Goal: Information Seeking & Learning: Compare options

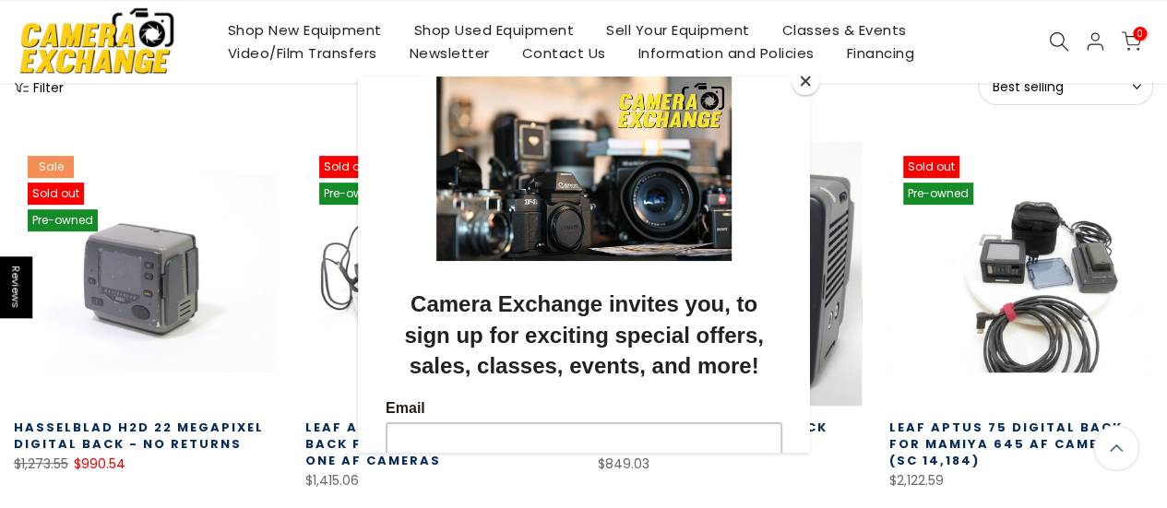
scroll to position [554, 0]
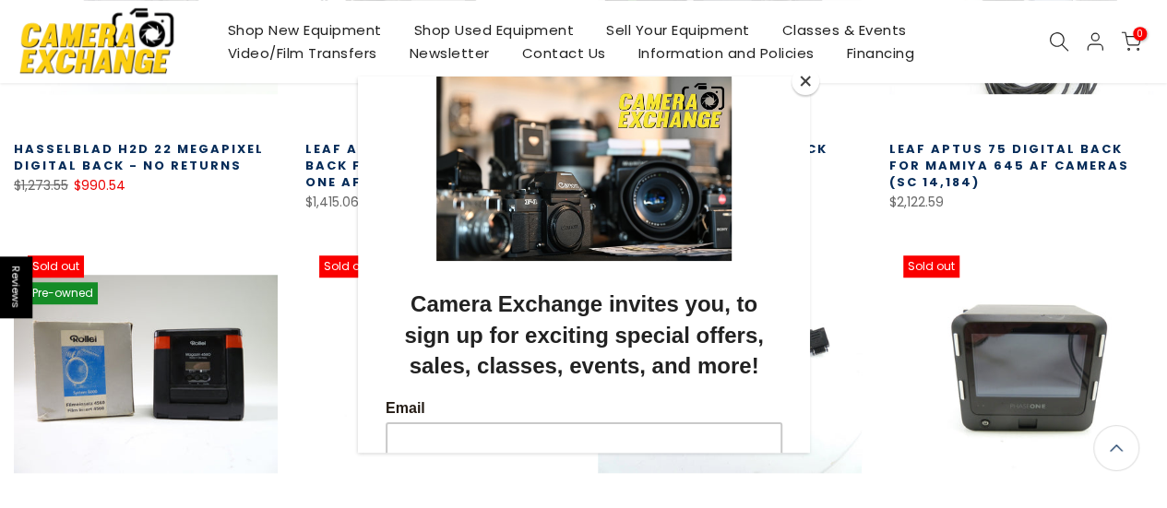
click at [806, 79] on button "Close" at bounding box center [806, 81] width 28 height 28
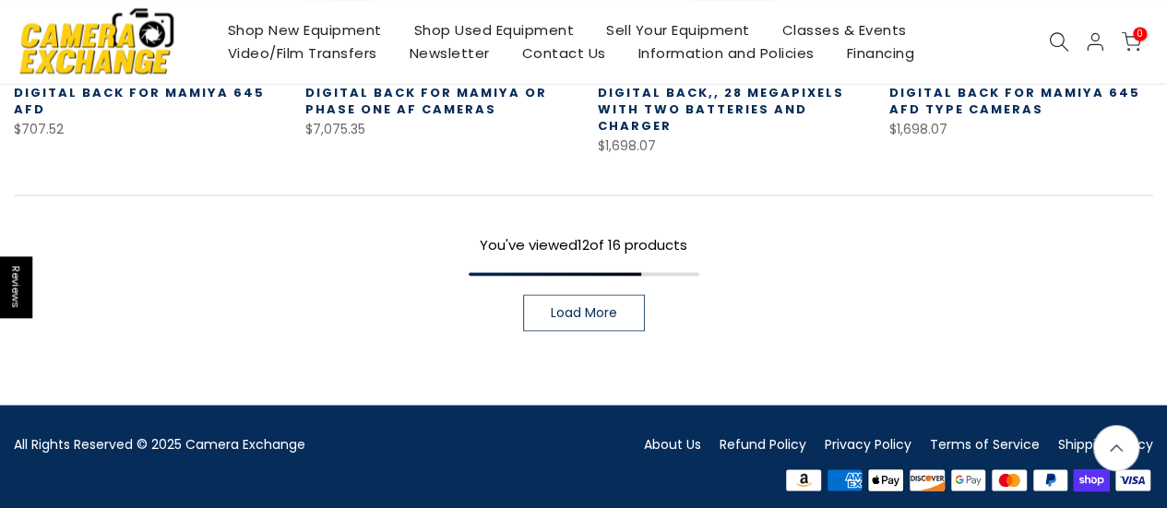
scroll to position [1107, 0]
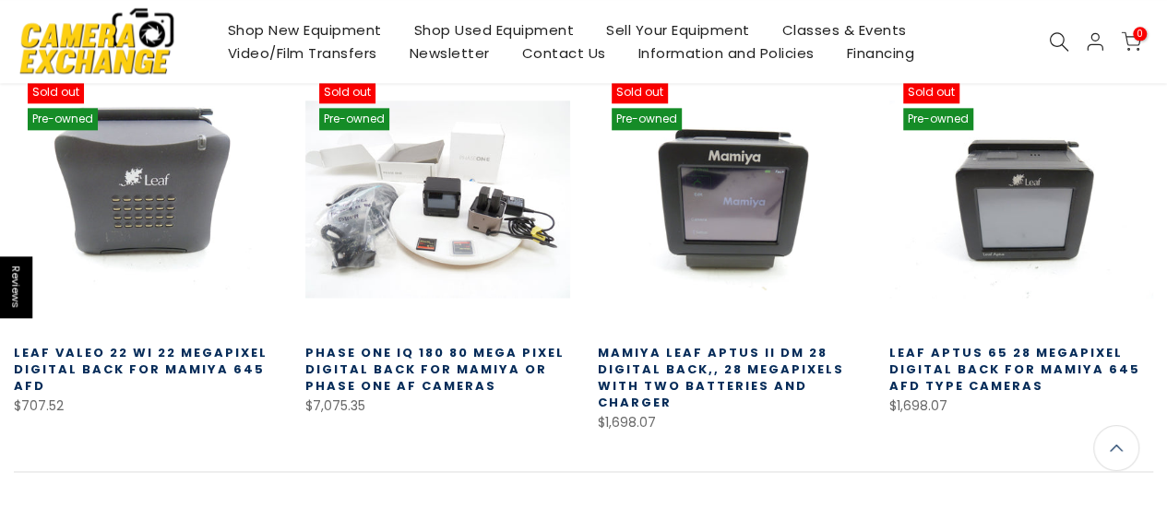
click at [769, 363] on link "Mamiya Leaf Aptus II DM 28 Digital Back,, 28 Megapixels with Two Batteries and …" at bounding box center [721, 377] width 246 height 67
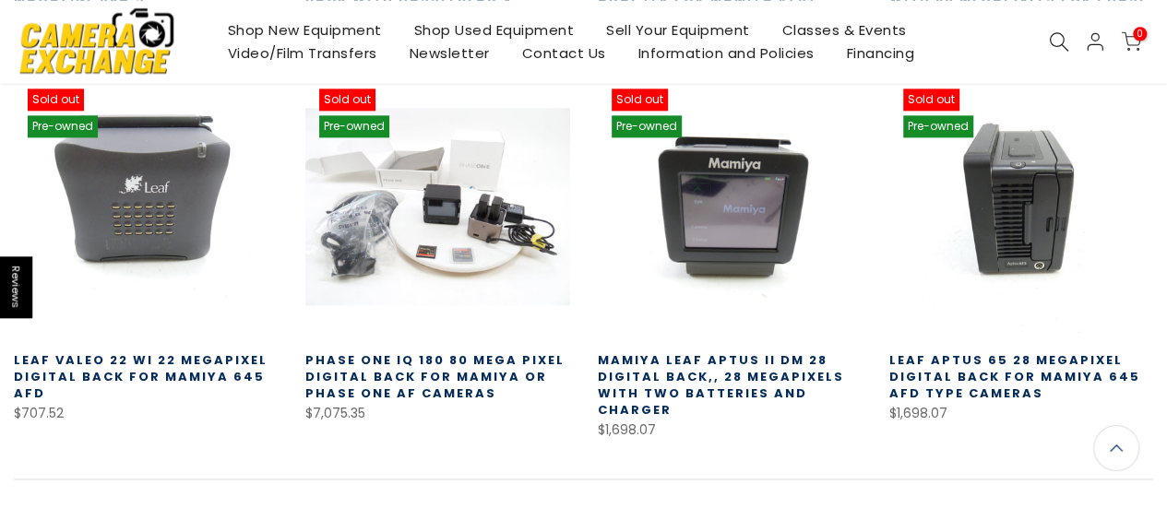
click at [996, 195] on link at bounding box center [1021, 207] width 264 height 264
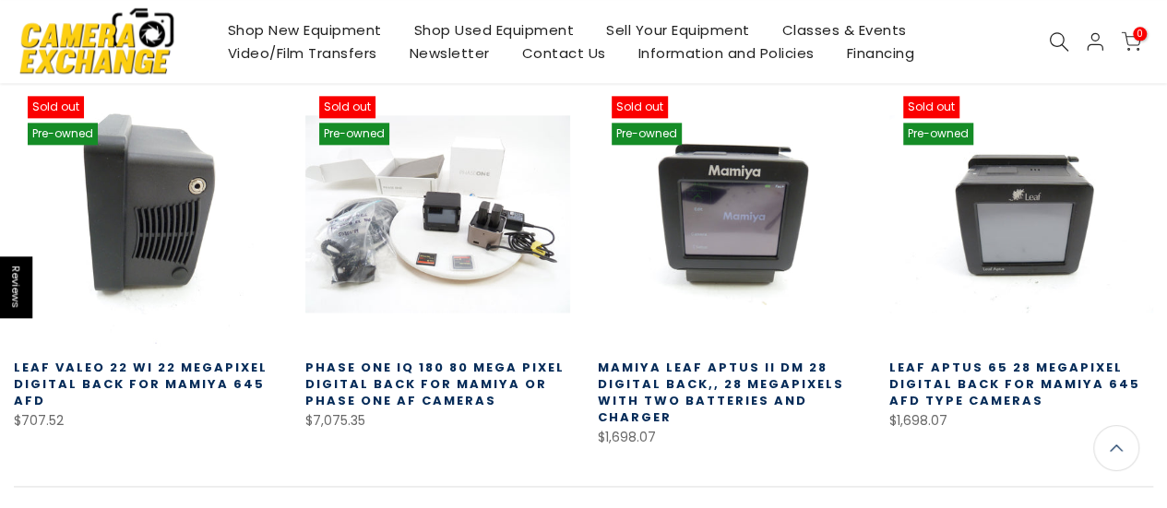
scroll to position [1091, 0]
click at [199, 215] on link at bounding box center [146, 214] width 264 height 264
